Goal: Information Seeking & Learning: Find specific page/section

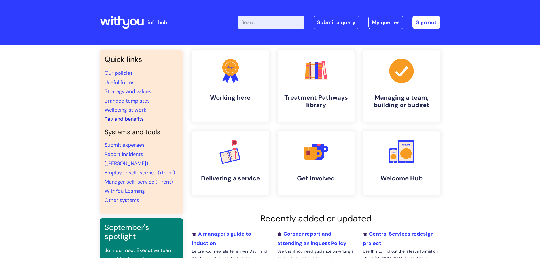
click at [129, 120] on link "Pay and benefits" at bounding box center [124, 119] width 39 height 7
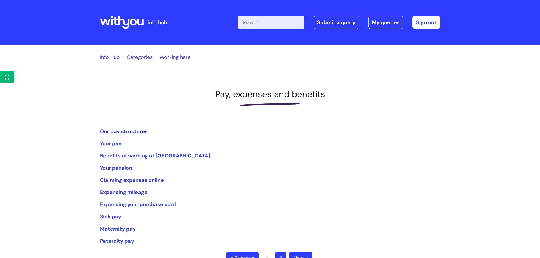
click at [121, 133] on link "Our pay structures" at bounding box center [124, 131] width 48 height 7
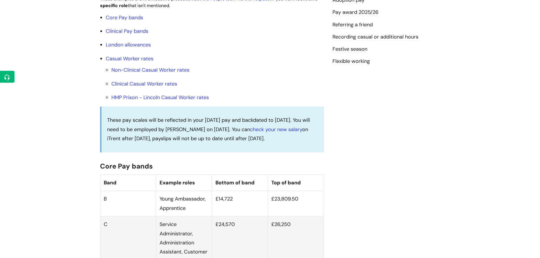
scroll to position [198, 0]
click at [121, 34] on link "Clinical Pay bands" at bounding box center [127, 30] width 43 height 7
